Goal: Task Accomplishment & Management: Use online tool/utility

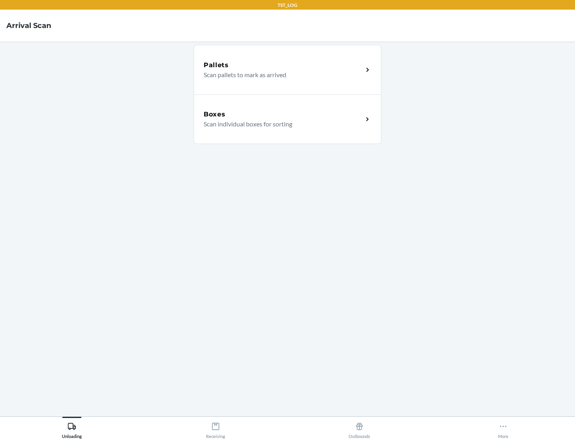
click at [283, 114] on div "Boxes" at bounding box center [283, 114] width 159 height 10
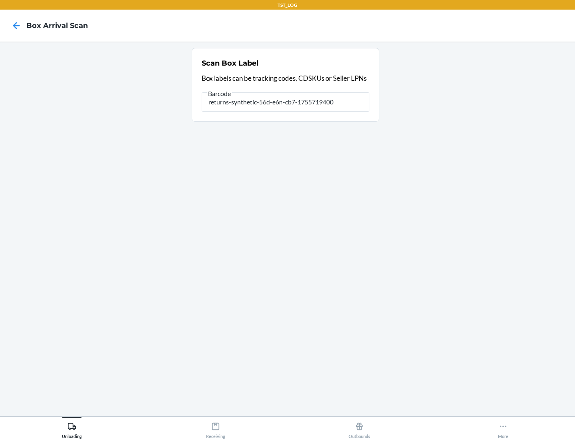
type input "returns-synthetic-56d-e6n-cb7-1755719400"
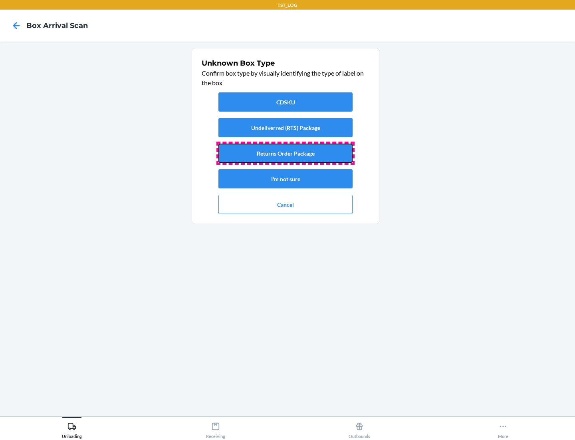
click at [286, 153] on button "Returns Order Package" at bounding box center [286, 152] width 134 height 19
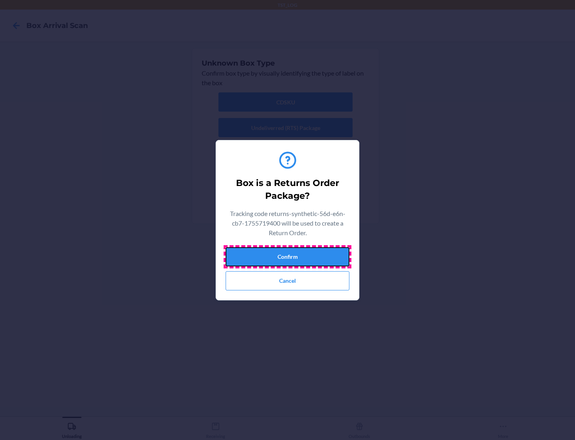
click at [288, 256] on button "Confirm" at bounding box center [288, 256] width 124 height 19
